Goal: Information Seeking & Learning: Learn about a topic

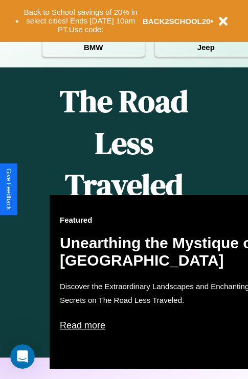
scroll to position [1237, 0]
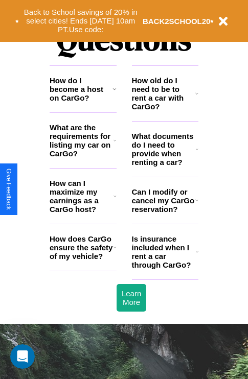
click at [114, 93] on icon at bounding box center [114, 89] width 4 height 8
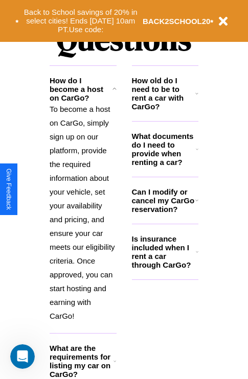
click at [83, 368] on h3 "What are the requirements for listing my car on CarGo?" at bounding box center [82, 361] width 64 height 35
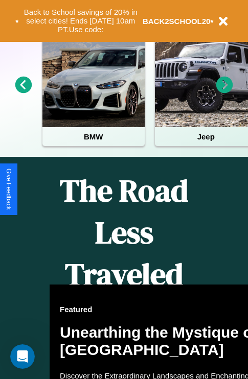
scroll to position [157, 0]
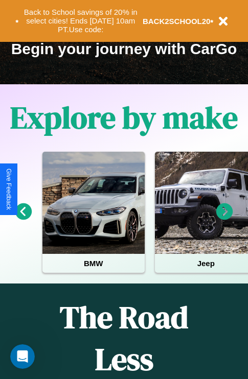
click at [23, 218] on icon at bounding box center [23, 211] width 17 height 17
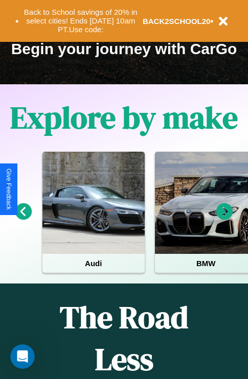
click at [224, 218] on icon at bounding box center [224, 211] width 17 height 17
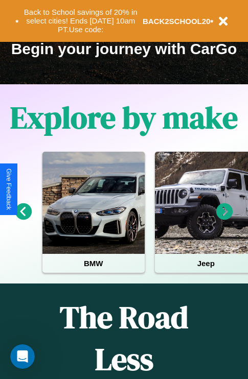
click at [23, 218] on icon at bounding box center [23, 211] width 17 height 17
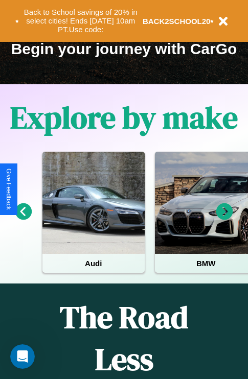
click at [23, 218] on icon at bounding box center [23, 211] width 17 height 17
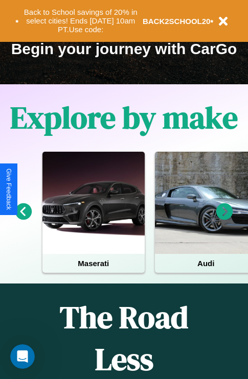
click at [224, 218] on icon at bounding box center [224, 211] width 17 height 17
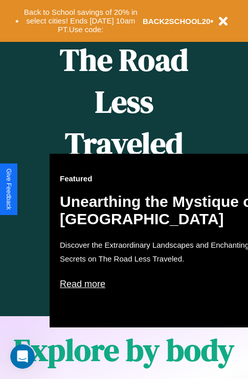
scroll to position [417, 0]
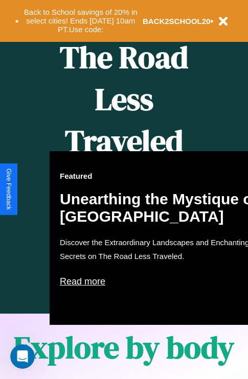
click at [124, 189] on div "Featured Unearthing the Mystique of [GEOGRAPHIC_DATA] Discover the Extraordinar…" at bounding box center [162, 238] width 225 height 174
